Goal: Transaction & Acquisition: Download file/media

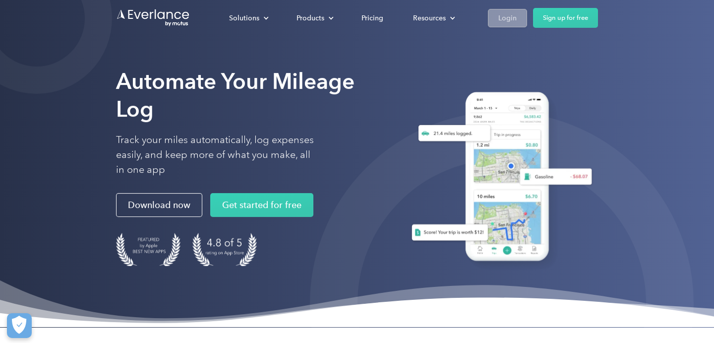
click at [519, 20] on link "Login" at bounding box center [507, 18] width 39 height 18
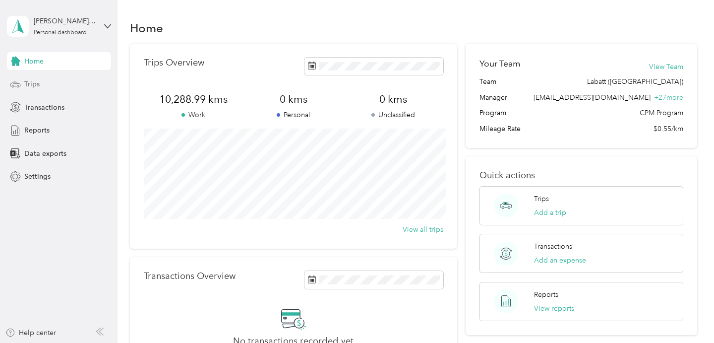
click at [39, 86] on span "Trips" at bounding box center [31, 84] width 15 height 10
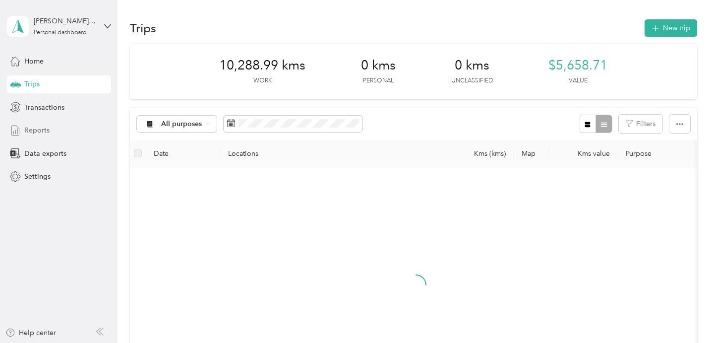
click at [36, 125] on span "Reports" at bounding box center [36, 130] width 25 height 10
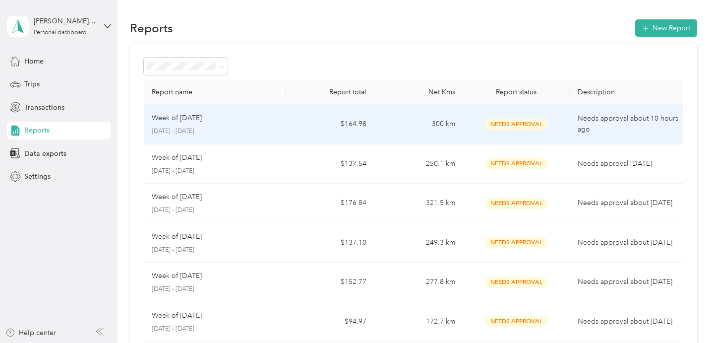
click at [261, 119] on div "Week of [DATE]" at bounding box center [215, 118] width 126 height 11
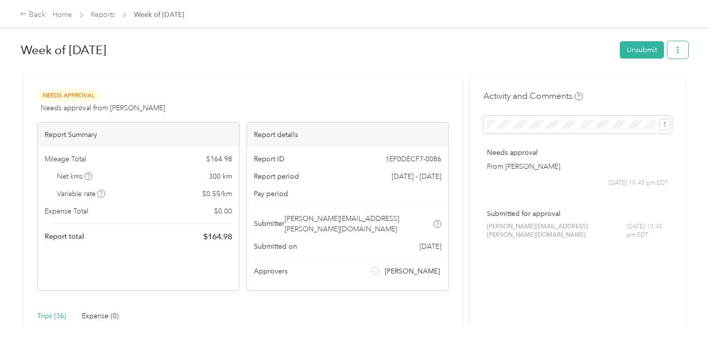
click at [680, 50] on icon "button" at bounding box center [677, 50] width 7 height 7
click at [654, 86] on span "Download" at bounding box center [654, 86] width 33 height 10
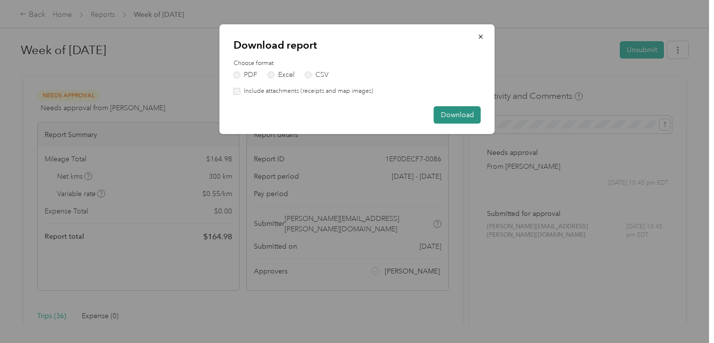
click at [477, 117] on button "Download" at bounding box center [457, 114] width 47 height 17
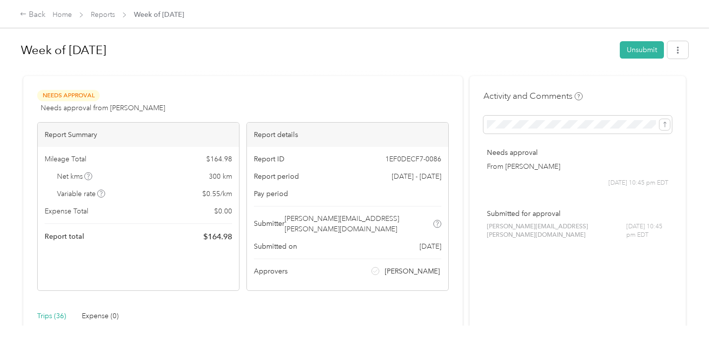
drag, startPoint x: 152, startPoint y: 53, endPoint x: 25, endPoint y: 53, distance: 126.9
click at [25, 53] on h1 "Week of [DATE]" at bounding box center [317, 50] width 592 height 24
click at [23, 47] on h1 "Week of [DATE]" at bounding box center [317, 50] width 592 height 24
click at [22, 43] on h1 "Week of [DATE]" at bounding box center [317, 50] width 592 height 24
click at [21, 44] on h1 "Week of [DATE]" at bounding box center [317, 50] width 592 height 24
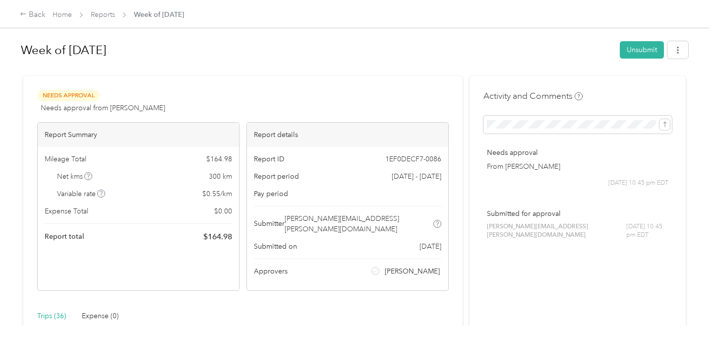
click at [24, 49] on h1 "Week of [DATE]" at bounding box center [317, 50] width 592 height 24
drag, startPoint x: 24, startPoint y: 49, endPoint x: 144, endPoint y: 39, distance: 120.4
click at [145, 40] on h1 "Week of [DATE]" at bounding box center [317, 50] width 592 height 24
copy h1 "Week of [DATE]"
